Goal: Task Accomplishment & Management: Complete application form

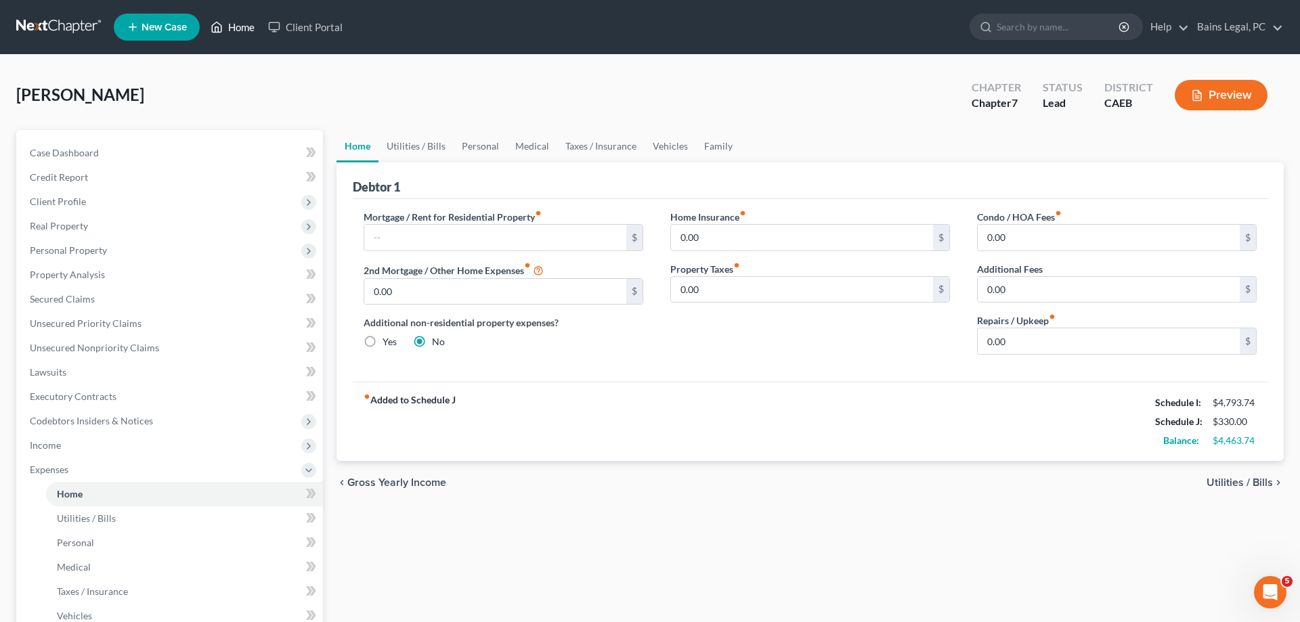
click at [232, 26] on link "Home" at bounding box center [233, 27] width 58 height 24
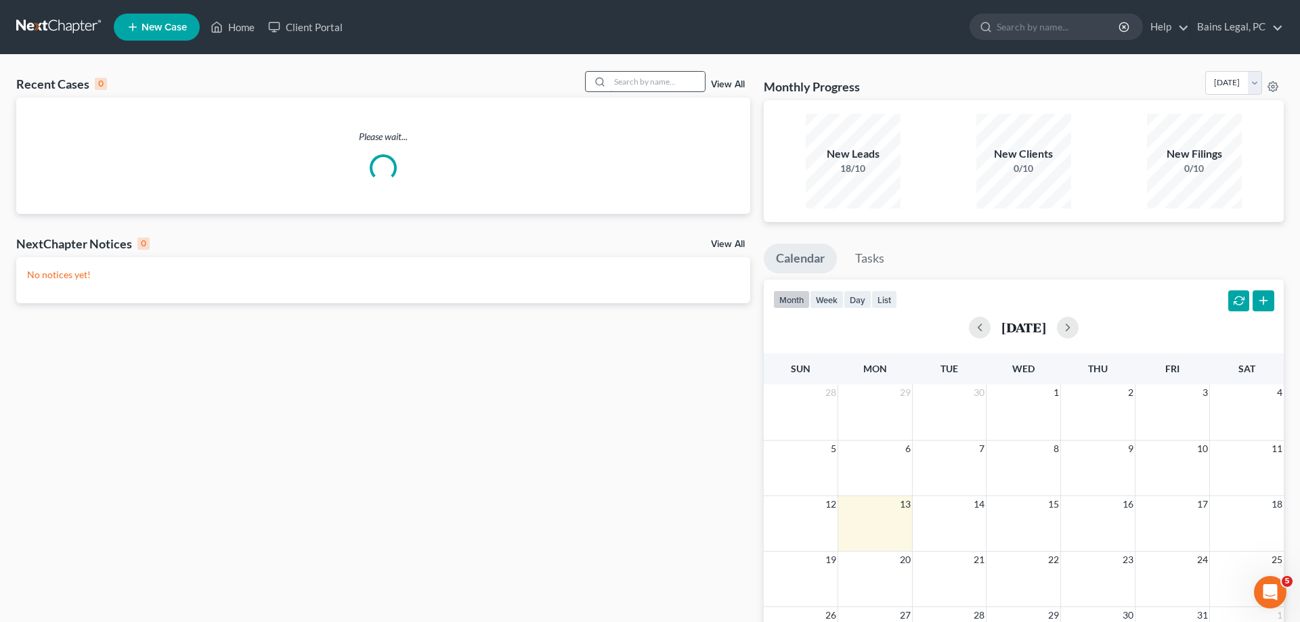
click at [635, 83] on input "search" at bounding box center [657, 82] width 95 height 20
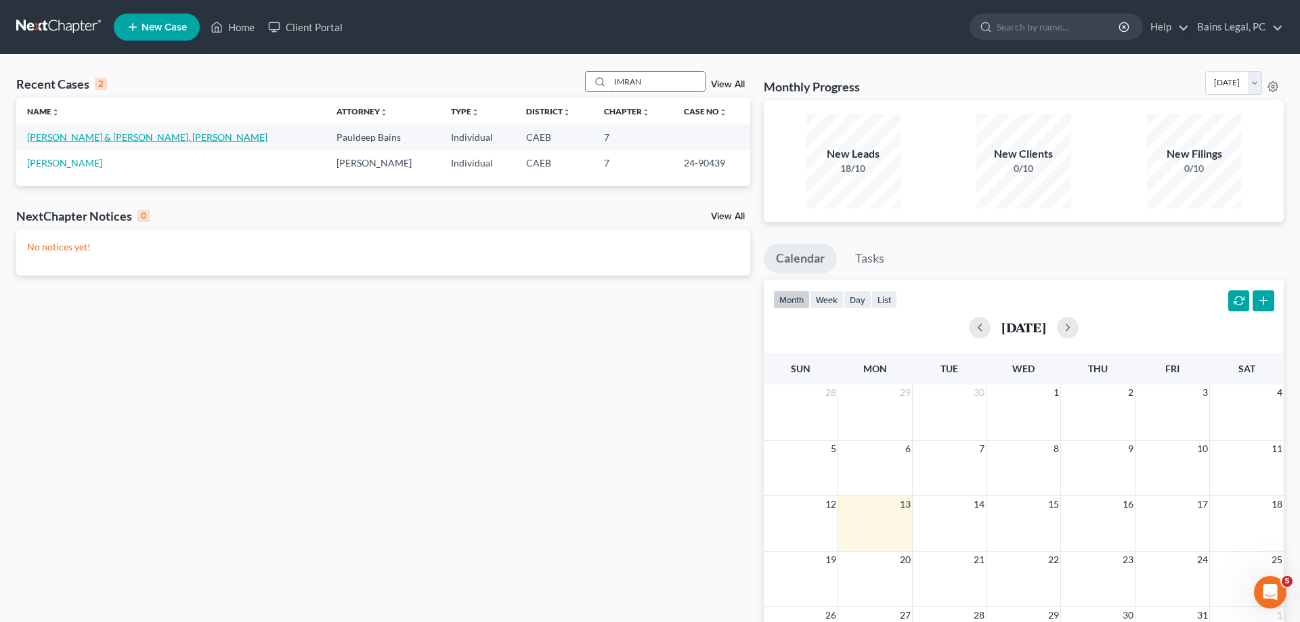
type input "IMRAN"
click at [56, 143] on link "[PERSON_NAME] & [PERSON_NAME], [PERSON_NAME]" at bounding box center [147, 137] width 240 height 12
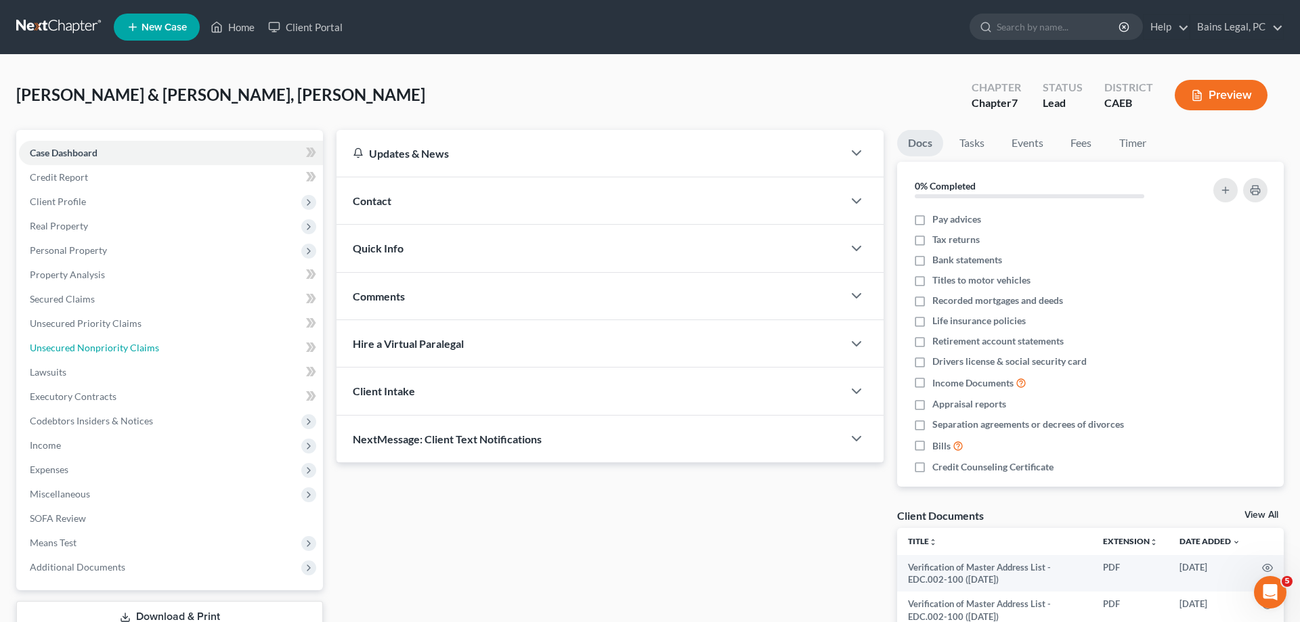
drag, startPoint x: 104, startPoint y: 347, endPoint x: 585, endPoint y: 393, distance: 483.5
click at [105, 347] on span "Unsecured Nonpriority Claims" at bounding box center [94, 348] width 129 height 12
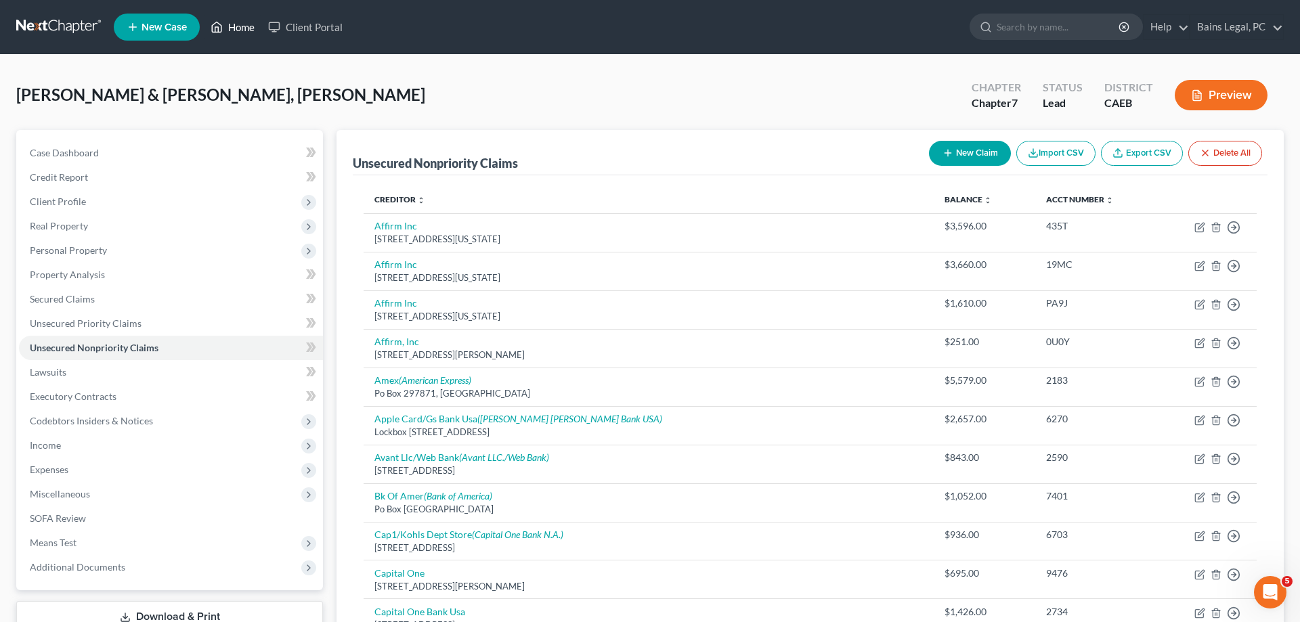
click at [245, 27] on link "Home" at bounding box center [233, 27] width 58 height 24
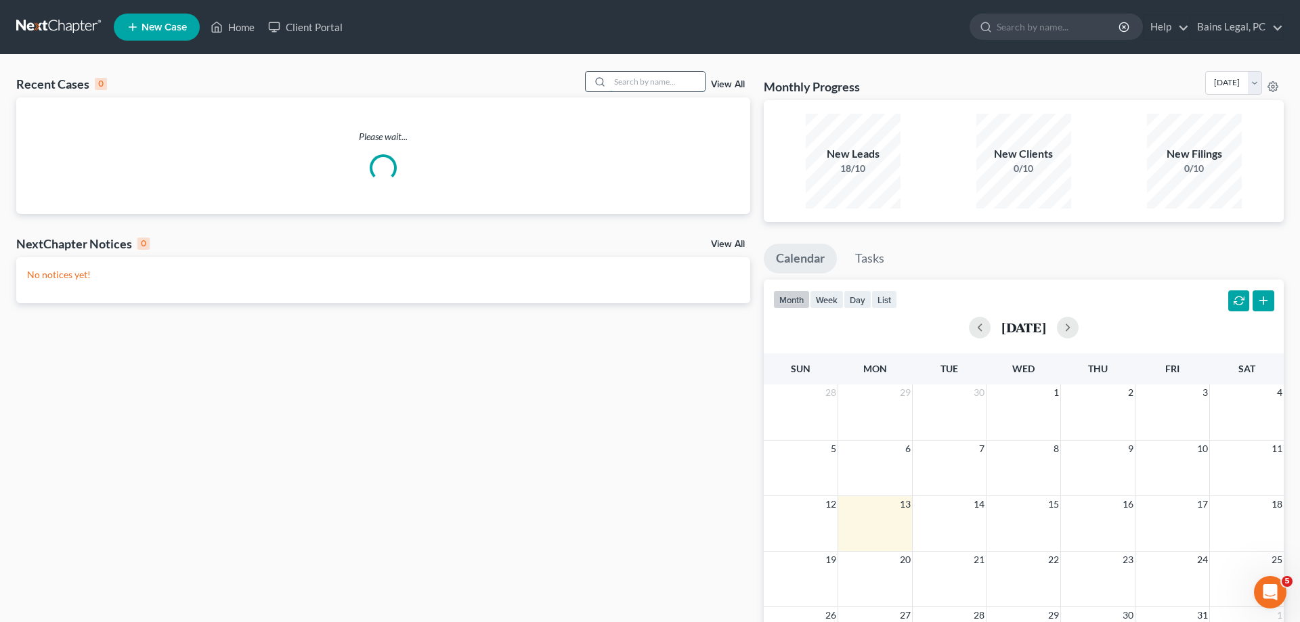
click at [682, 84] on input "search" at bounding box center [657, 82] width 95 height 20
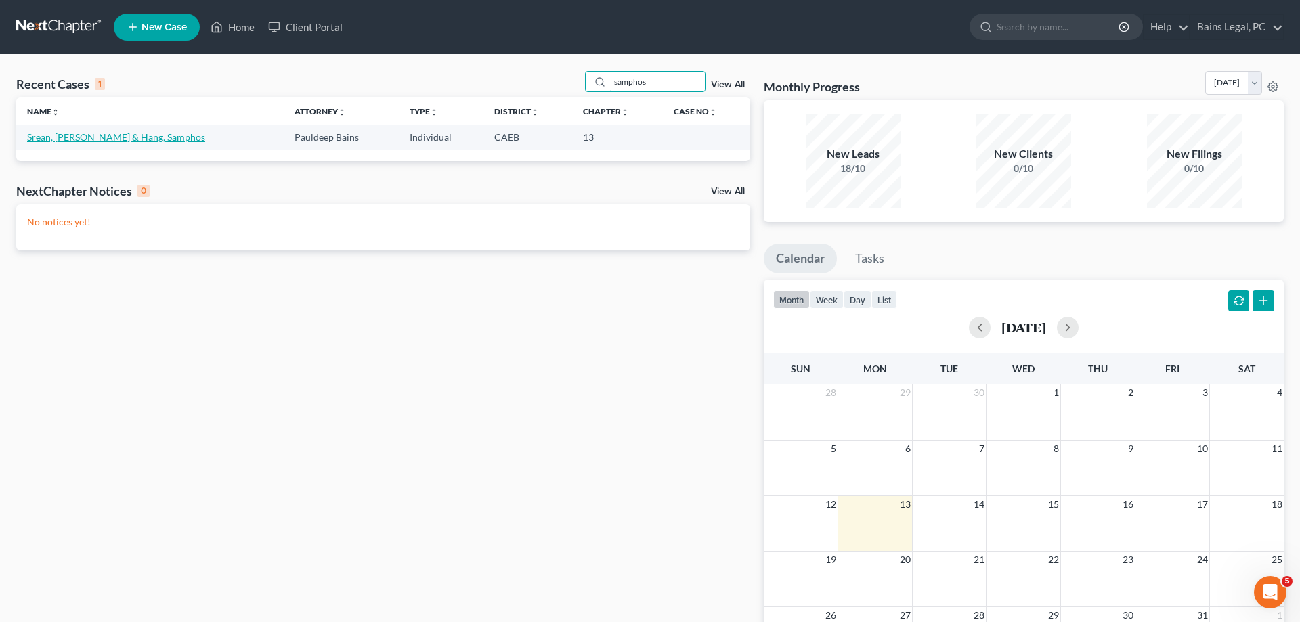
type input "samphos"
click at [93, 142] on link "Srean, [PERSON_NAME] & Hang, Samphos" at bounding box center [116, 137] width 178 height 12
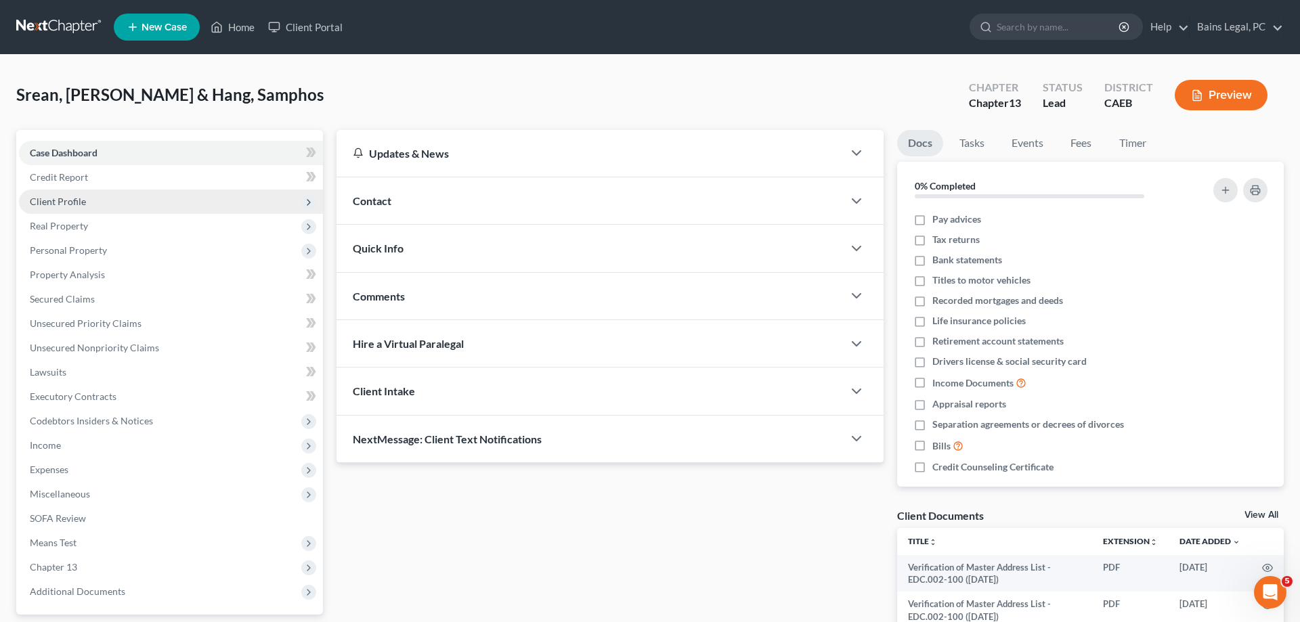
click at [106, 200] on span "Client Profile" at bounding box center [171, 202] width 304 height 24
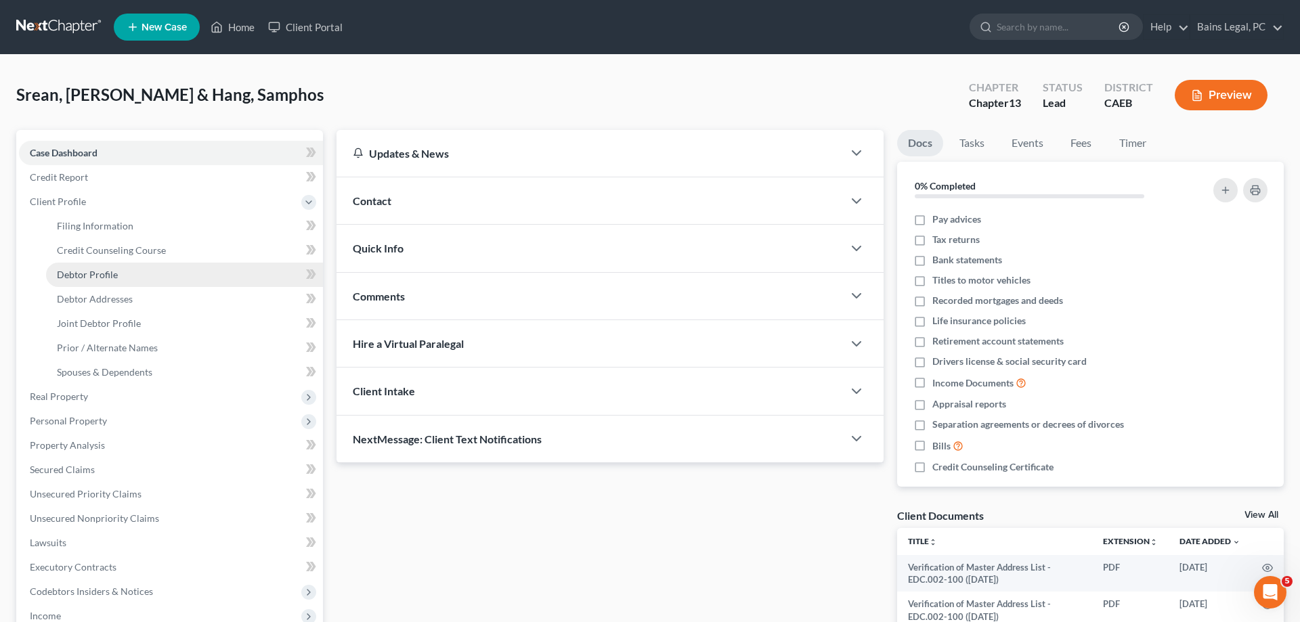
click at [100, 268] on link "Debtor Profile" at bounding box center [184, 275] width 277 height 24
select select "1"
select select "2"
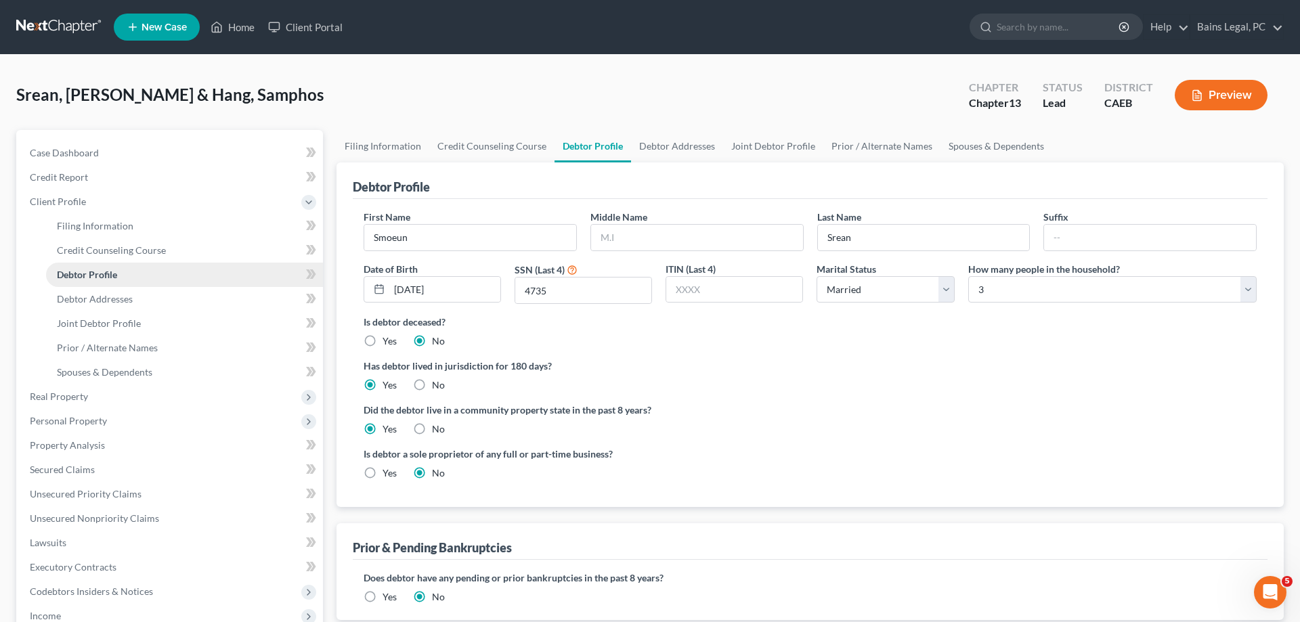
radio input "true"
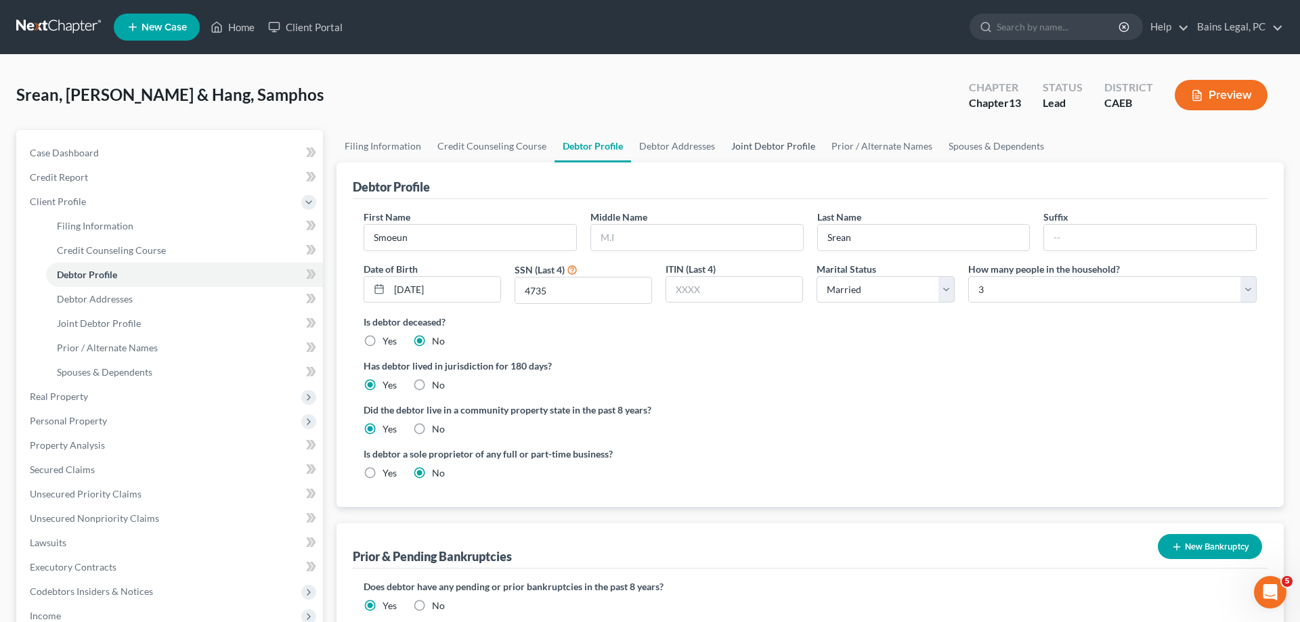
click at [760, 141] on link "Joint Debtor Profile" at bounding box center [773, 146] width 100 height 32
